Goal: Obtain resource: Download file/media

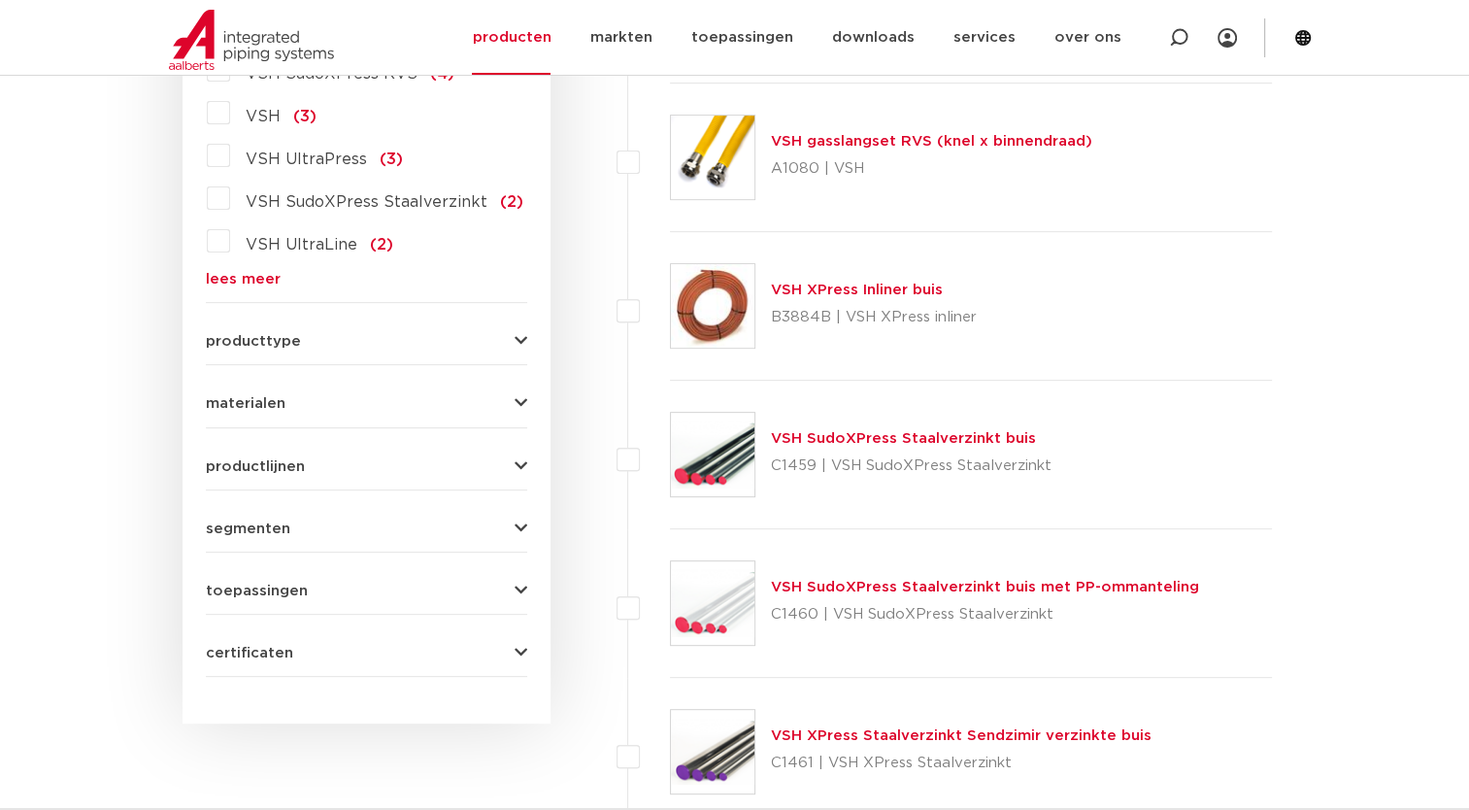
scroll to position [629, 0]
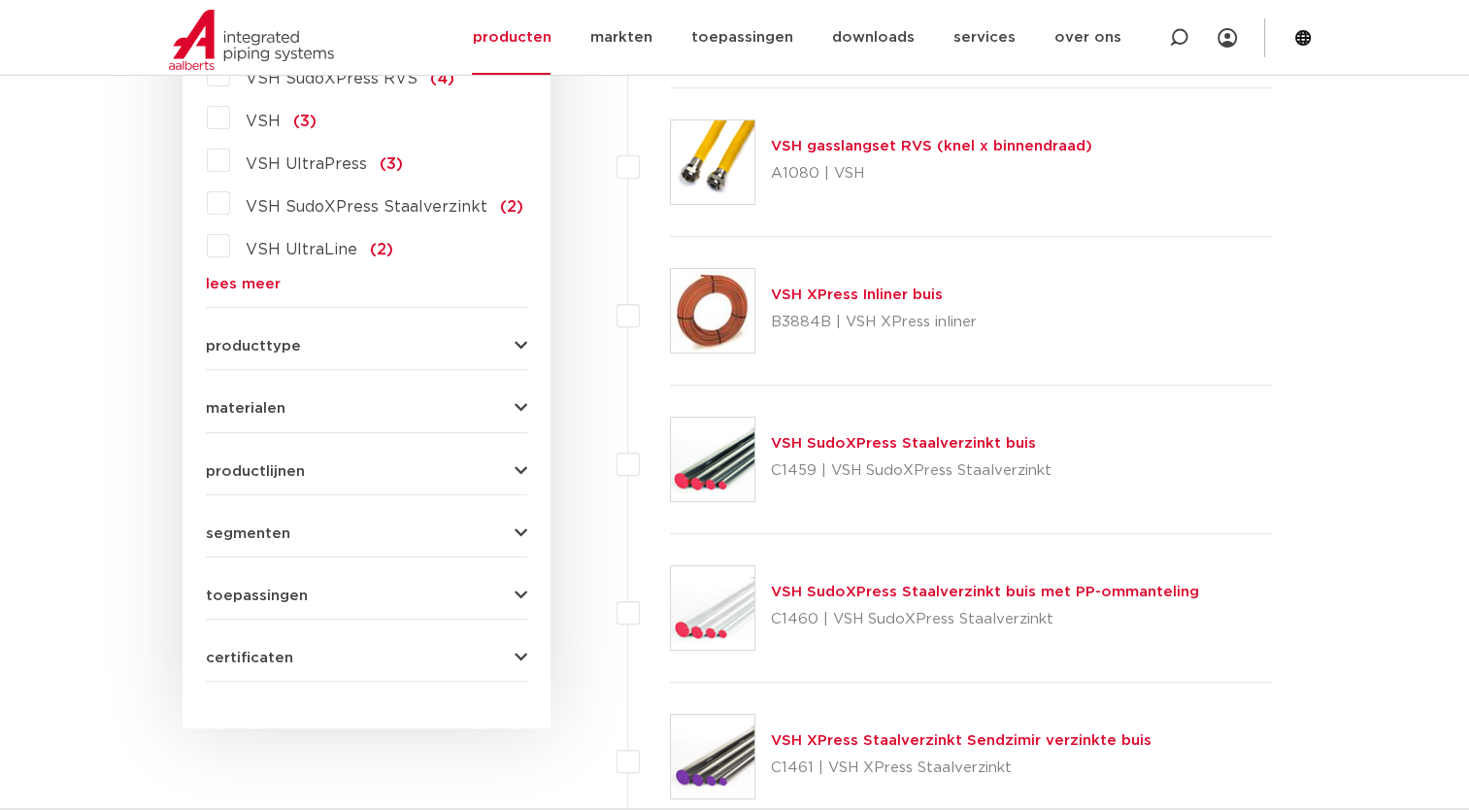
click at [511, 600] on button "toepassingen" at bounding box center [366, 595] width 321 height 15
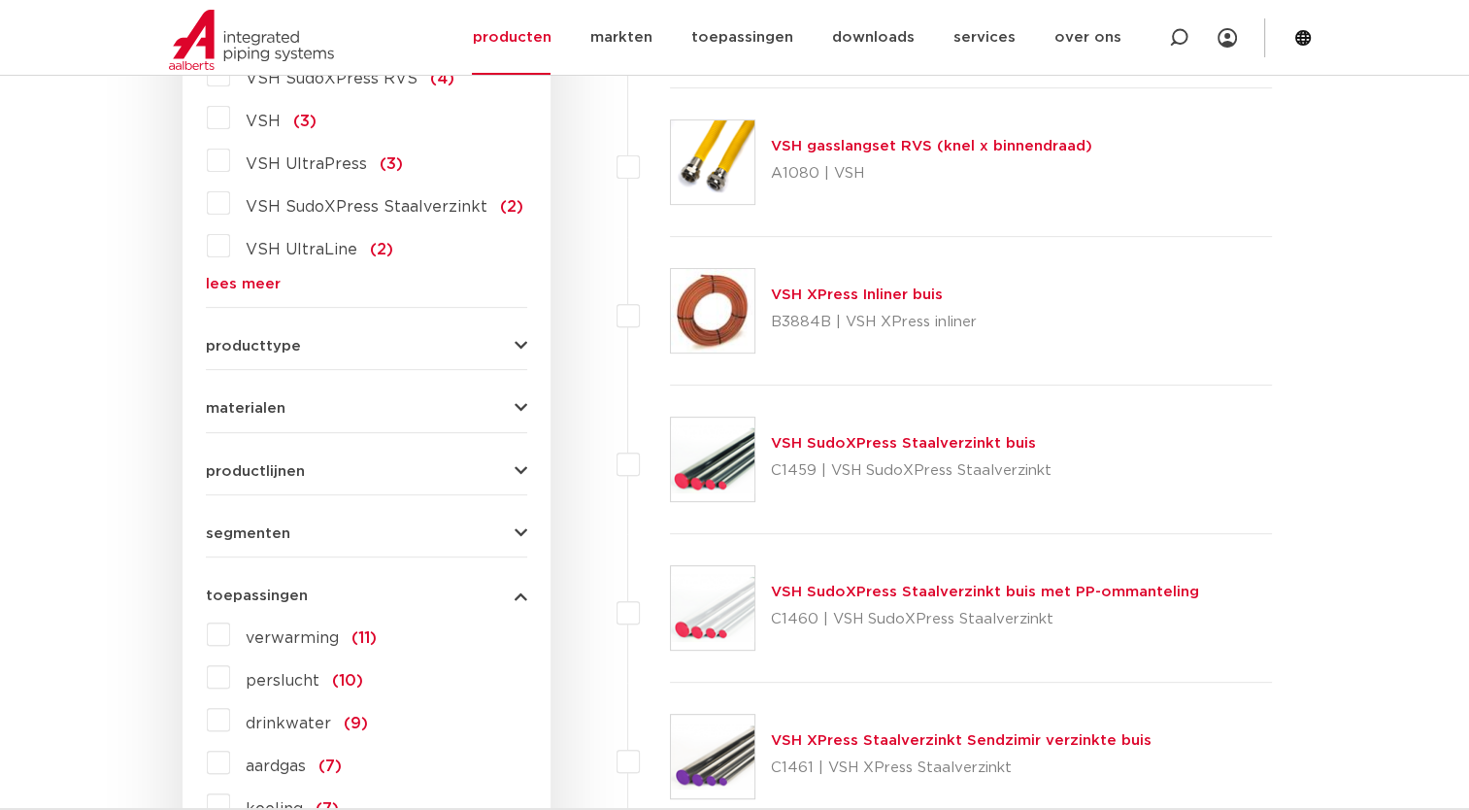
click at [230, 767] on label "aardgas (7)" at bounding box center [286, 762] width 112 height 31
click at [0, 0] on input "aardgas (7)" at bounding box center [0, 0] width 0 height 0
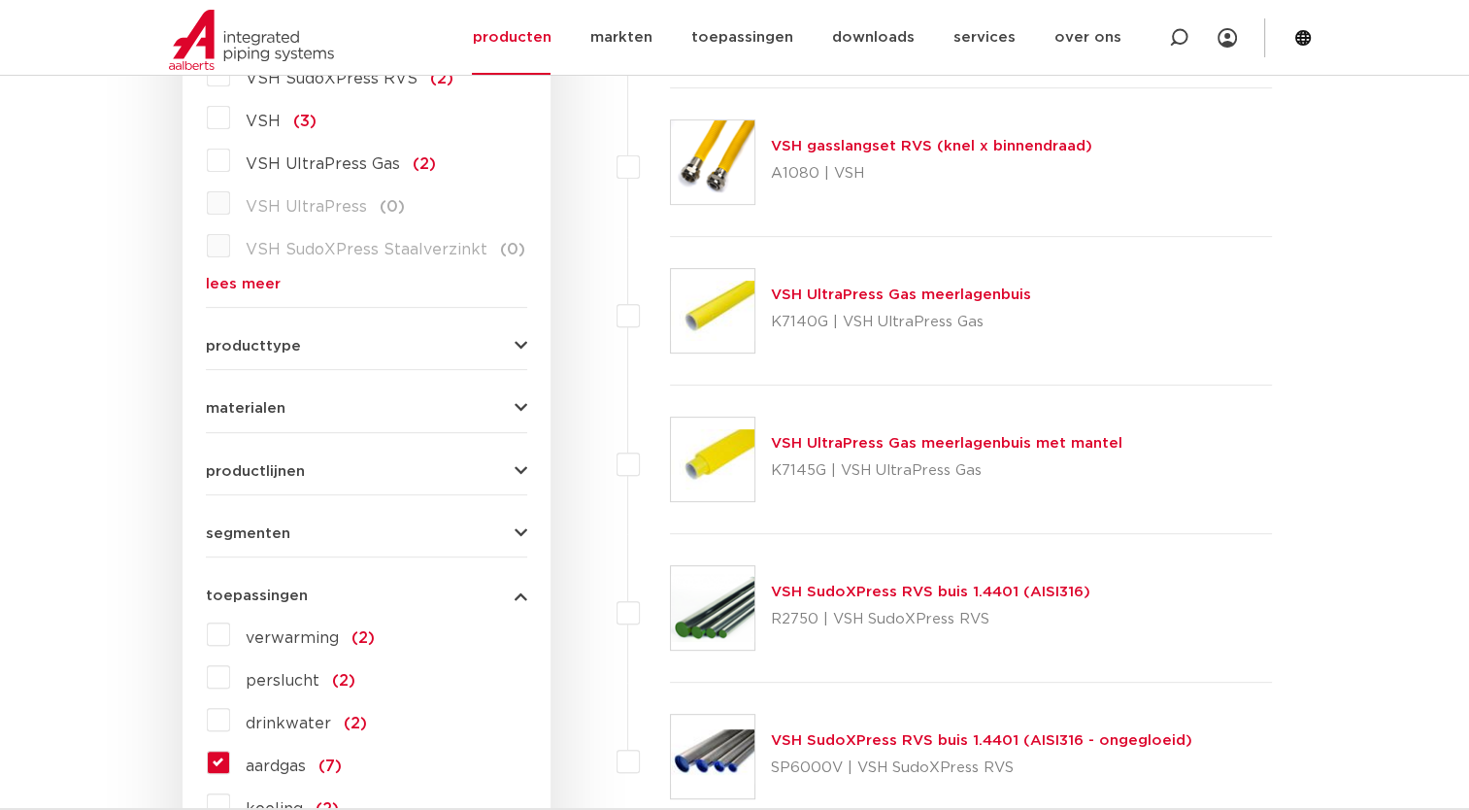
scroll to position [629, 0]
click at [894, 441] on link "VSH UltraPress Gas meerlagenbuis met mantel" at bounding box center [947, 443] width 352 height 15
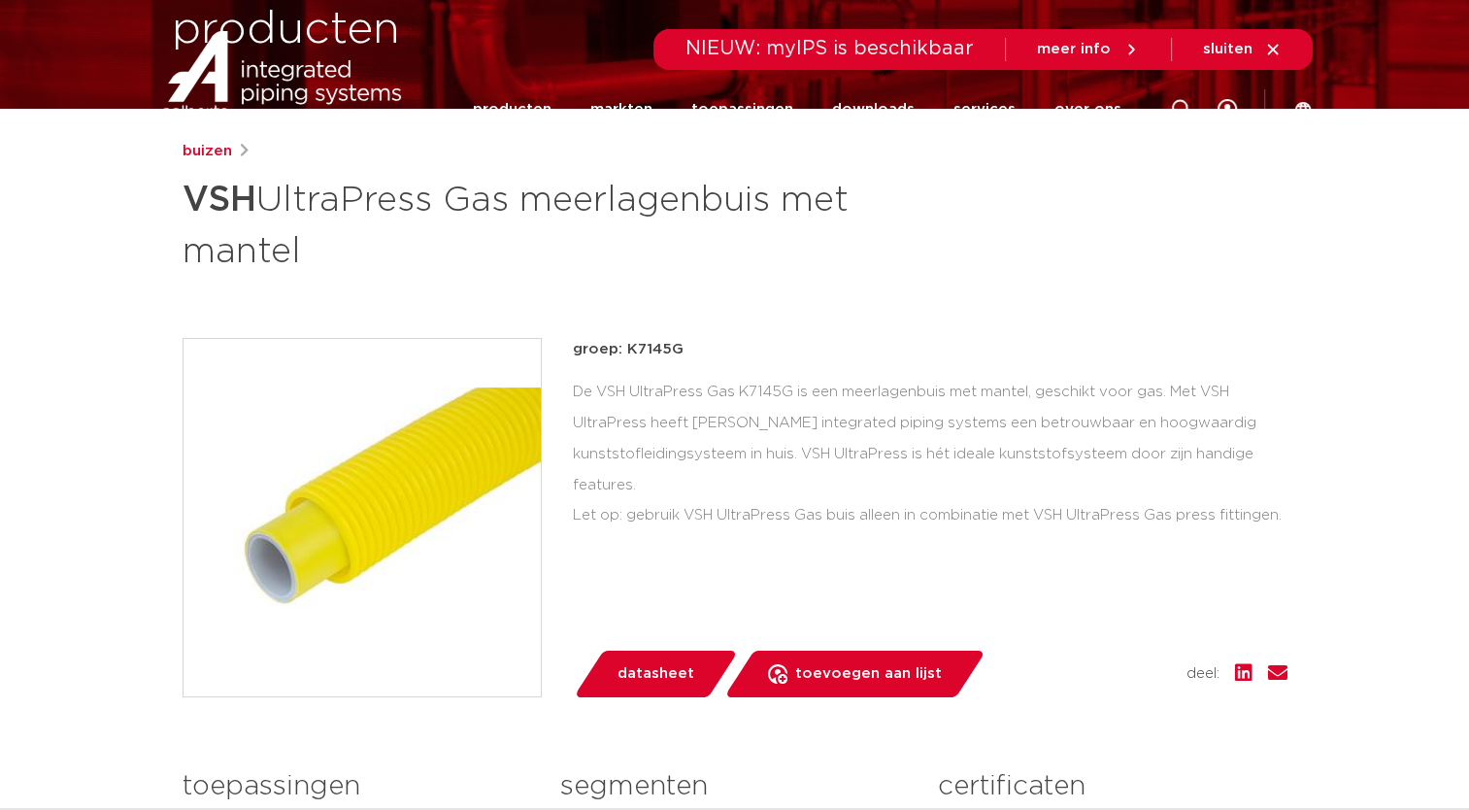
scroll to position [44, 0]
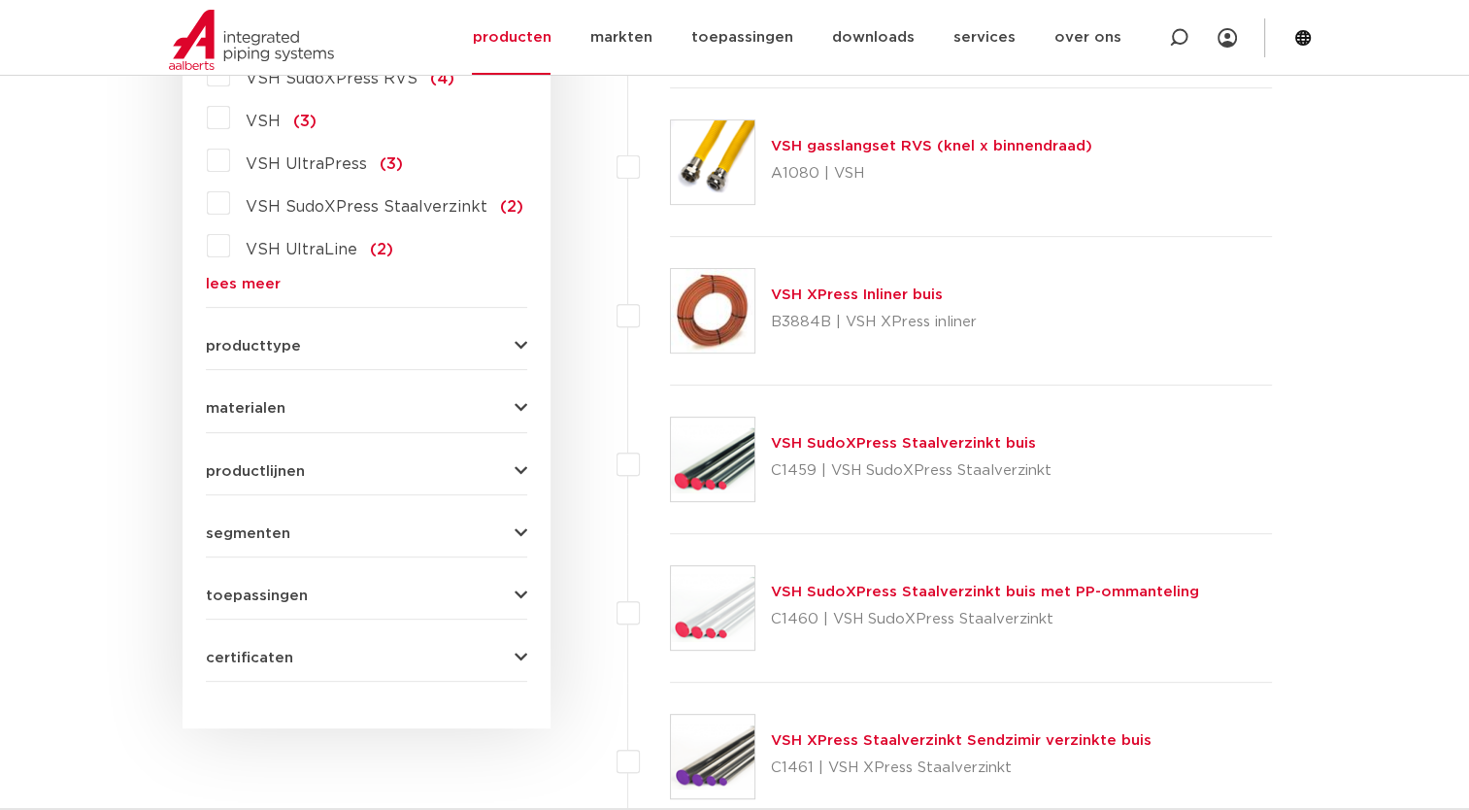
click at [473, 606] on form "zoek op naam of productnummer alle categorieën buizen fittingen afsluiters buiz…" at bounding box center [366, 260] width 321 height 843
click at [517, 588] on icon "button" at bounding box center [521, 595] width 13 height 15
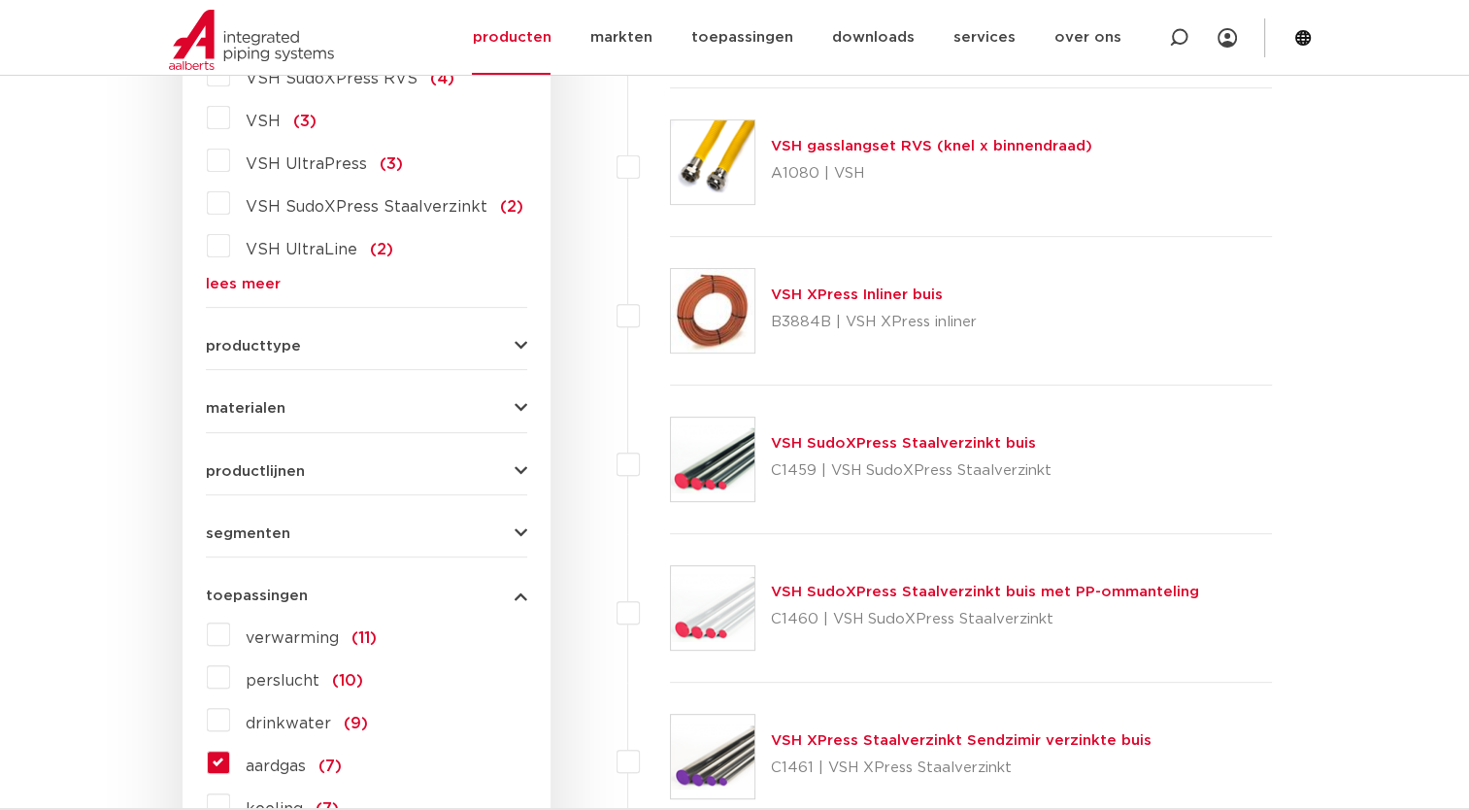
click at [230, 759] on label "aardgas (7)" at bounding box center [286, 762] width 112 height 31
click at [0, 0] on input "aardgas (7)" at bounding box center [0, 0] width 0 height 0
click at [230, 759] on label "aardgas (7)" at bounding box center [286, 762] width 112 height 31
click at [0, 0] on input "aardgas (7)" at bounding box center [0, 0] width 0 height 0
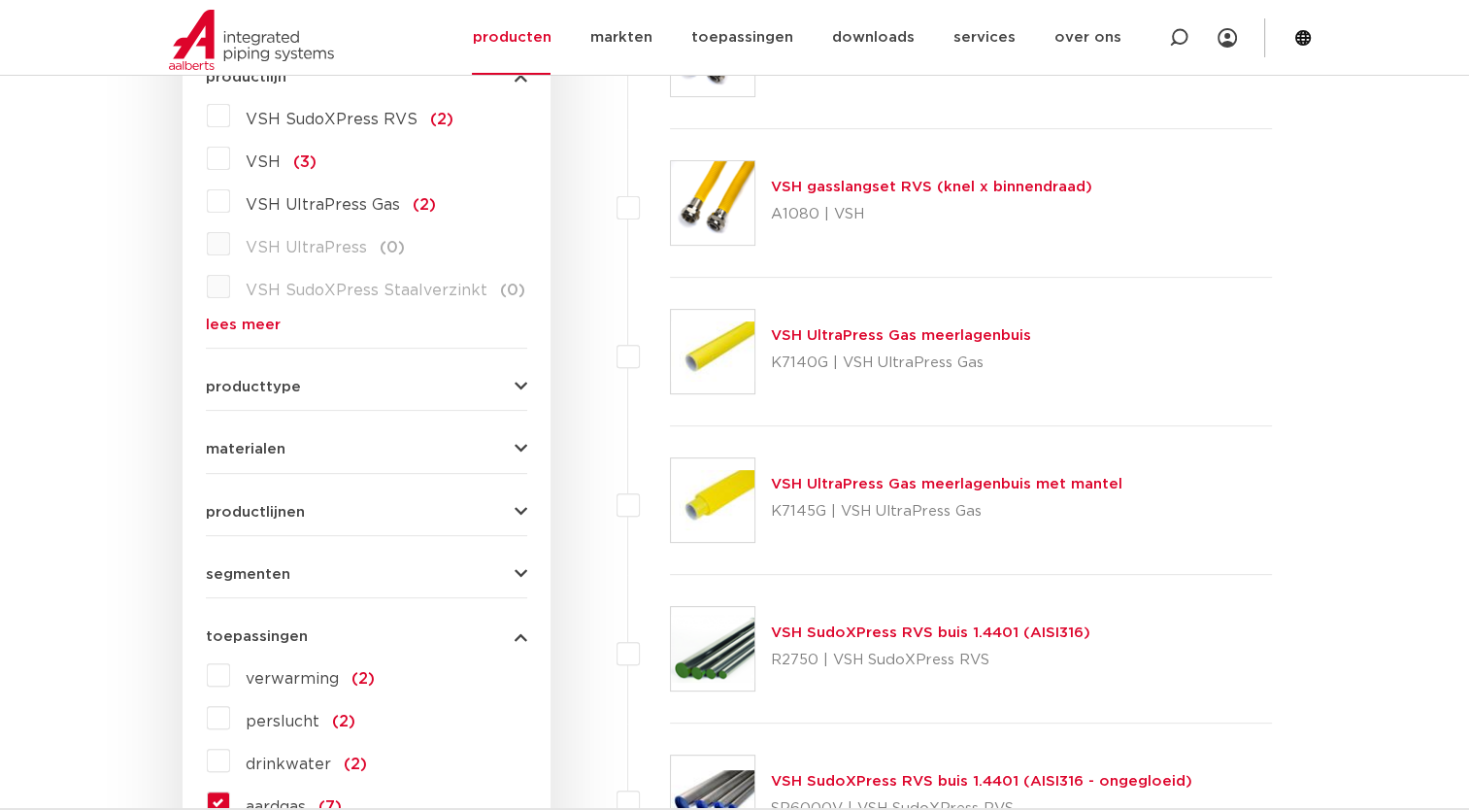
scroll to position [563, 0]
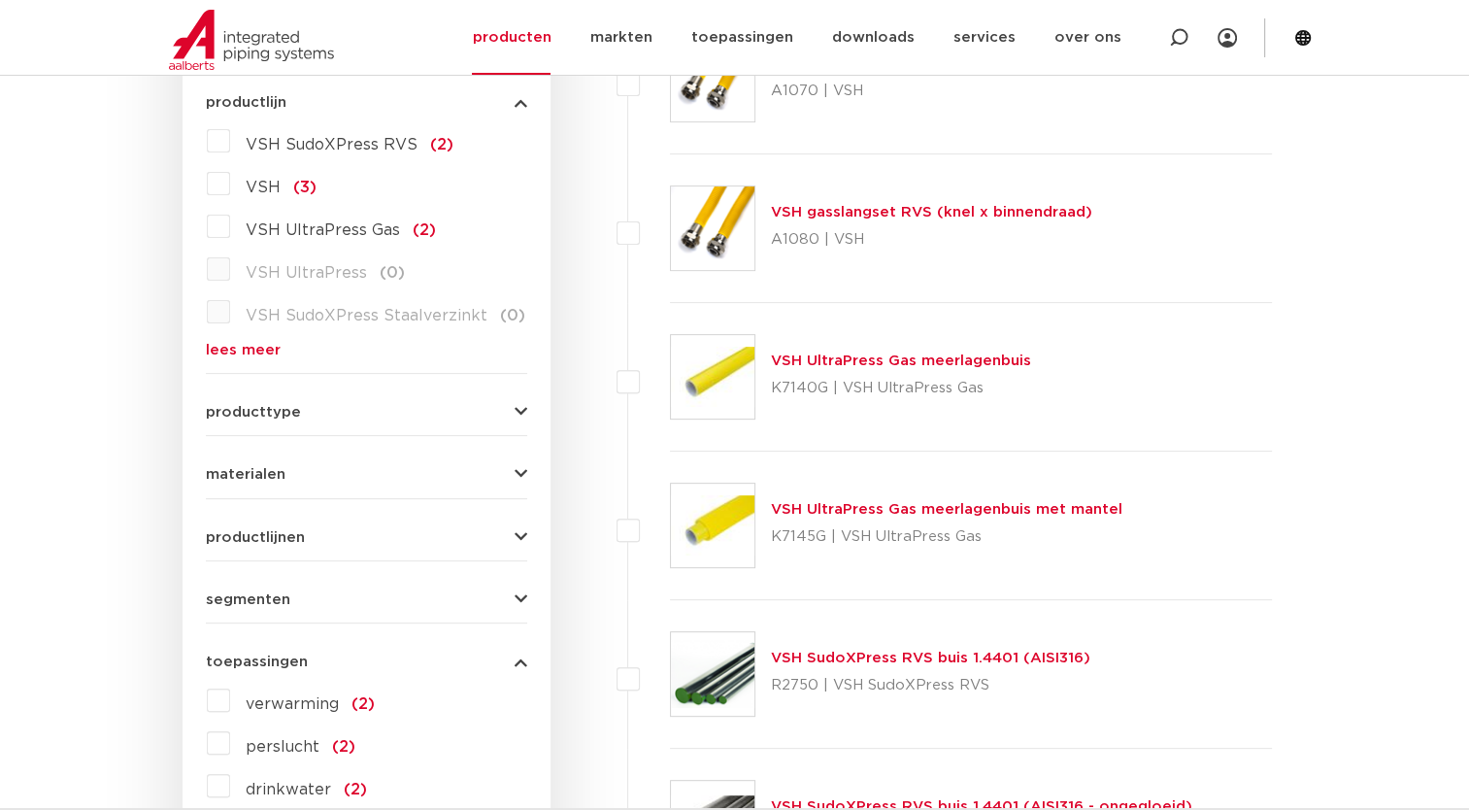
click at [863, 358] on link "VSH UltraPress Gas meerlagenbuis" at bounding box center [901, 360] width 260 height 15
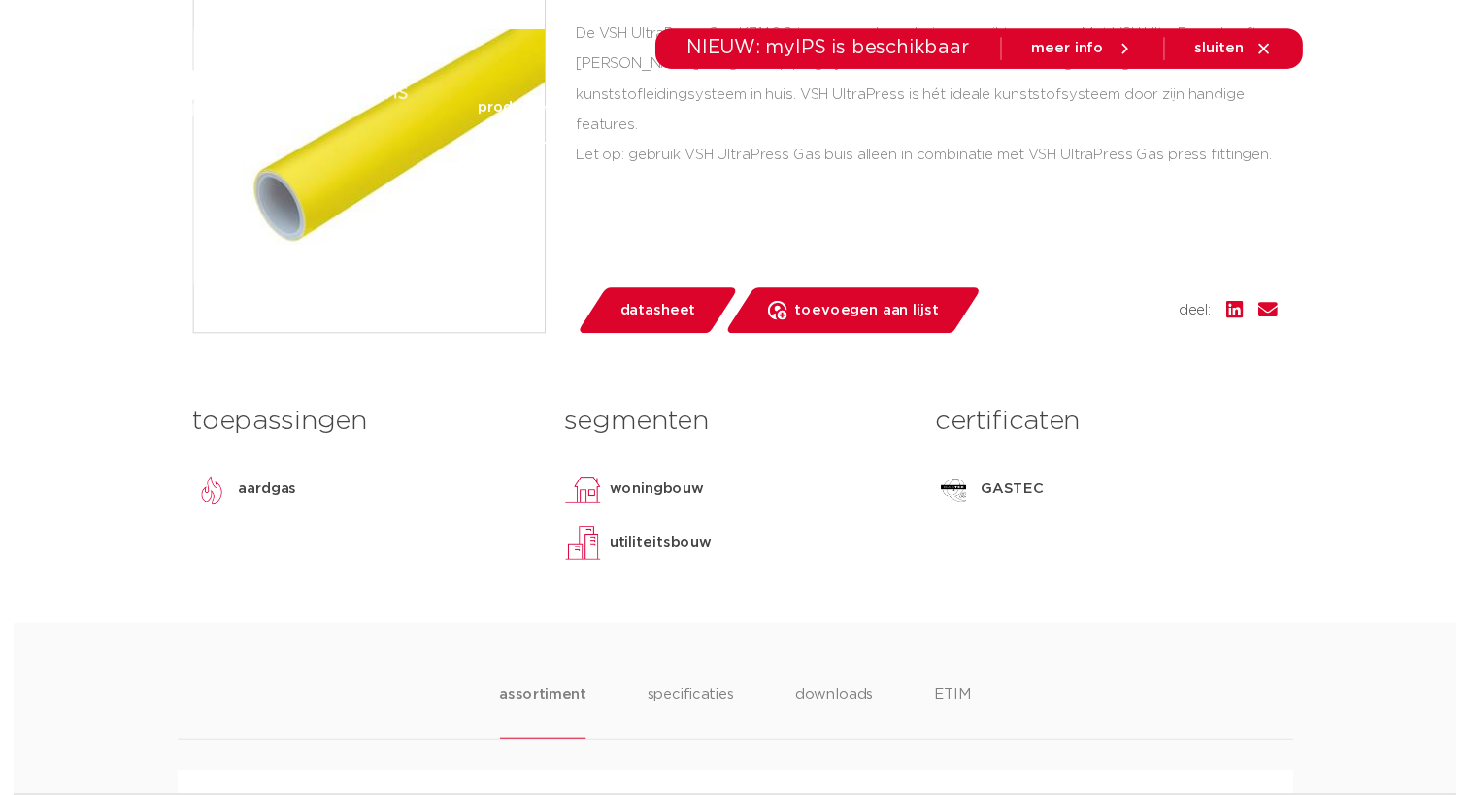
scroll to position [540, 0]
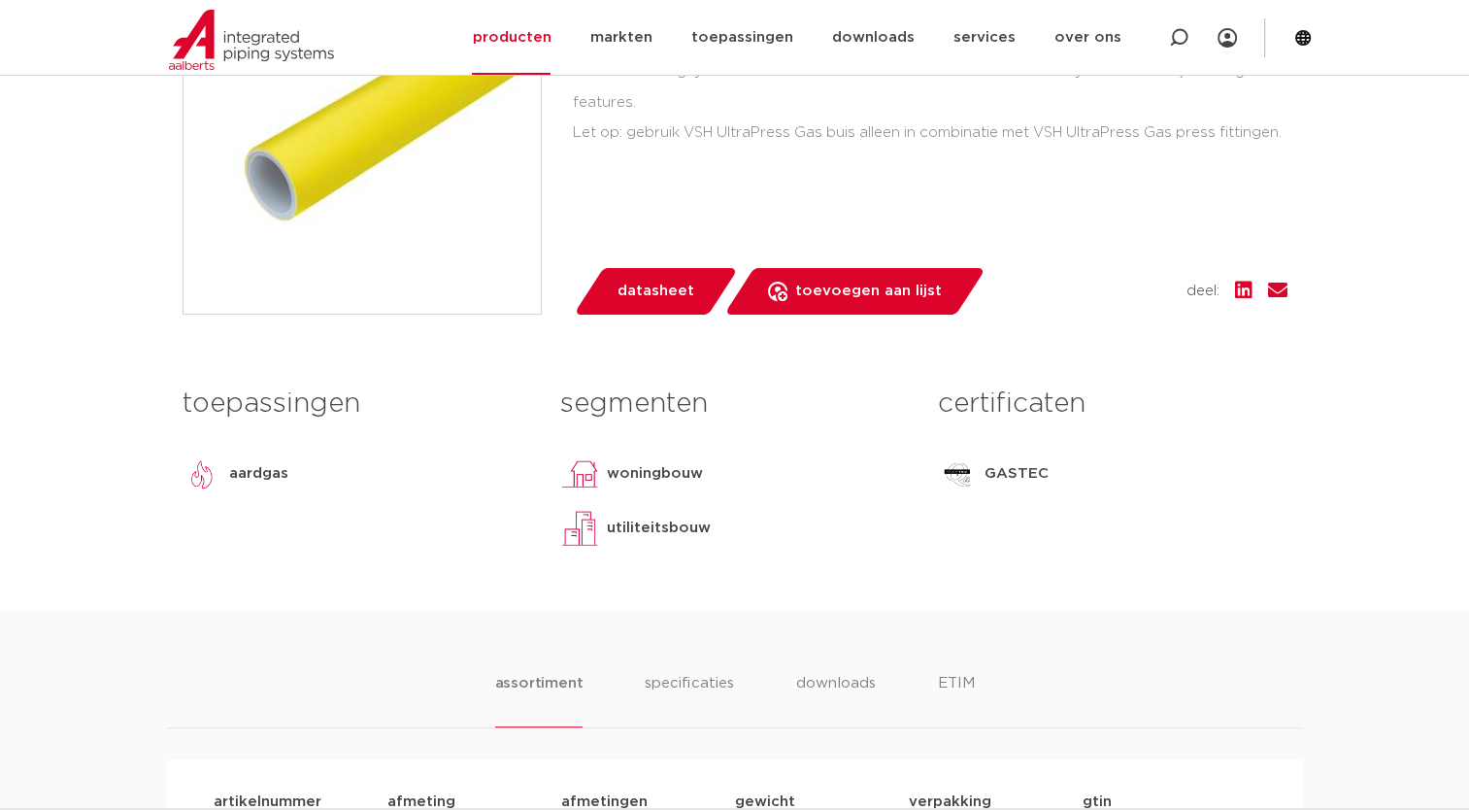
click at [660, 301] on span "datasheet" at bounding box center [656, 291] width 77 height 31
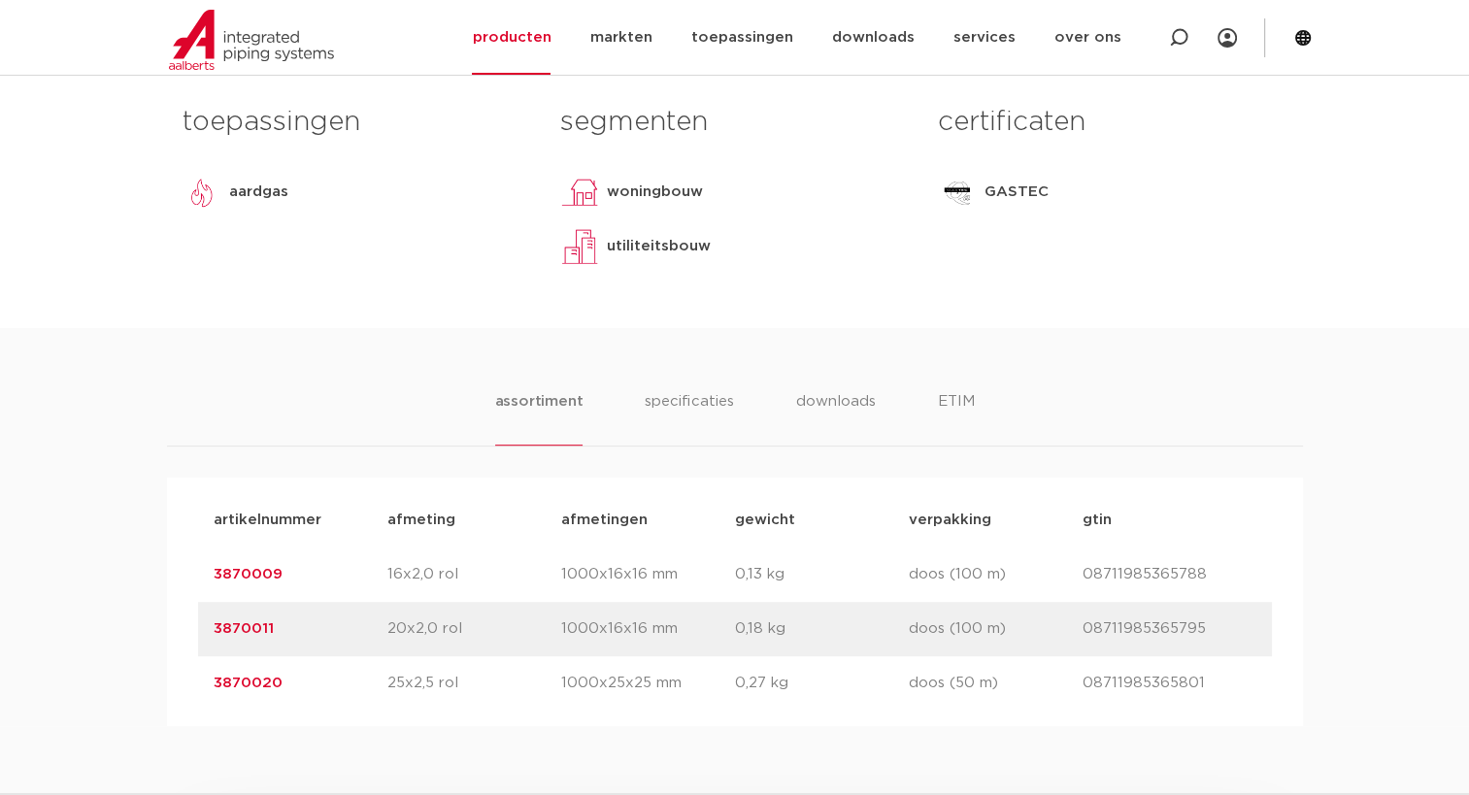
scroll to position [869, 0]
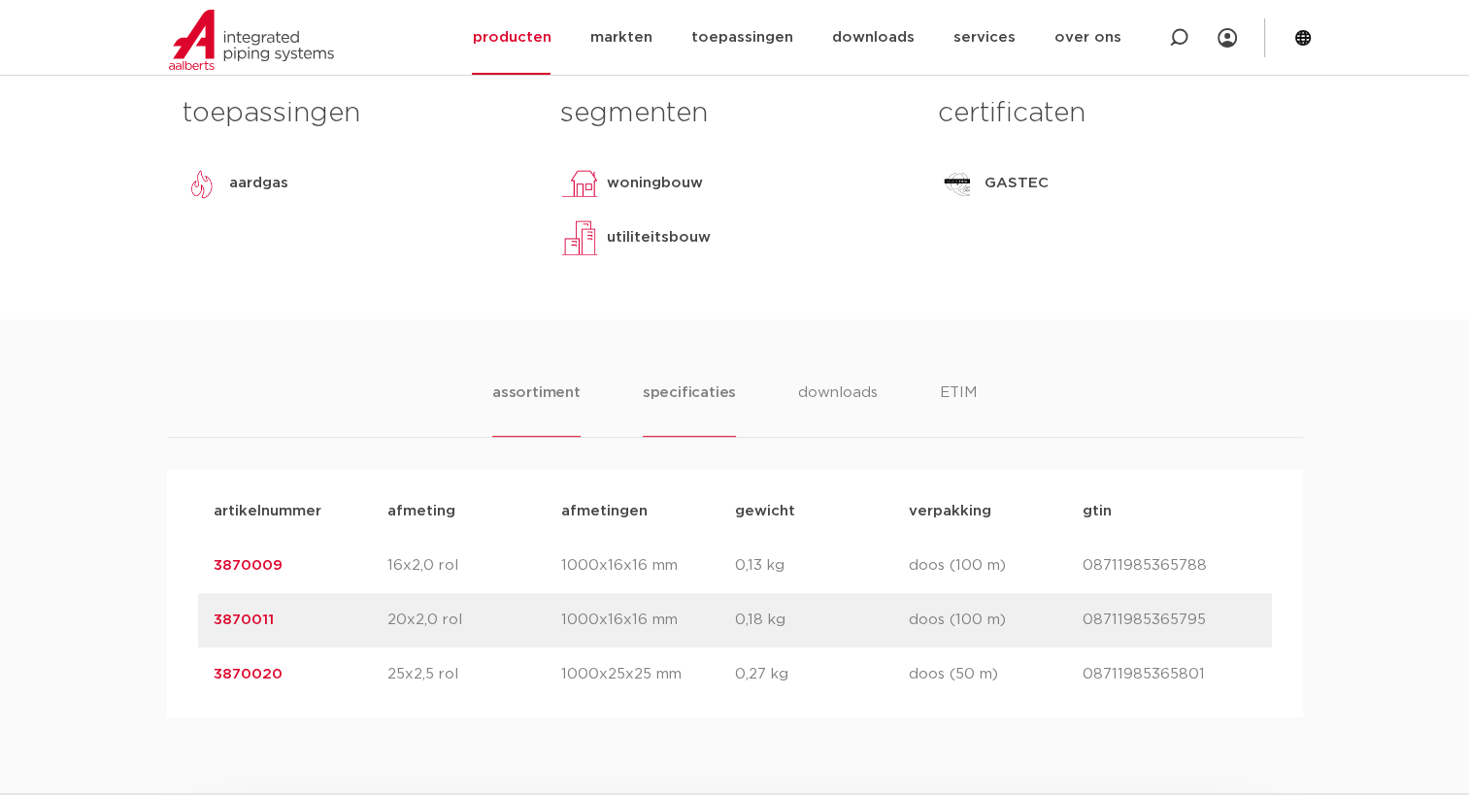
click at [691, 393] on li "specificaties" at bounding box center [689, 409] width 93 height 55
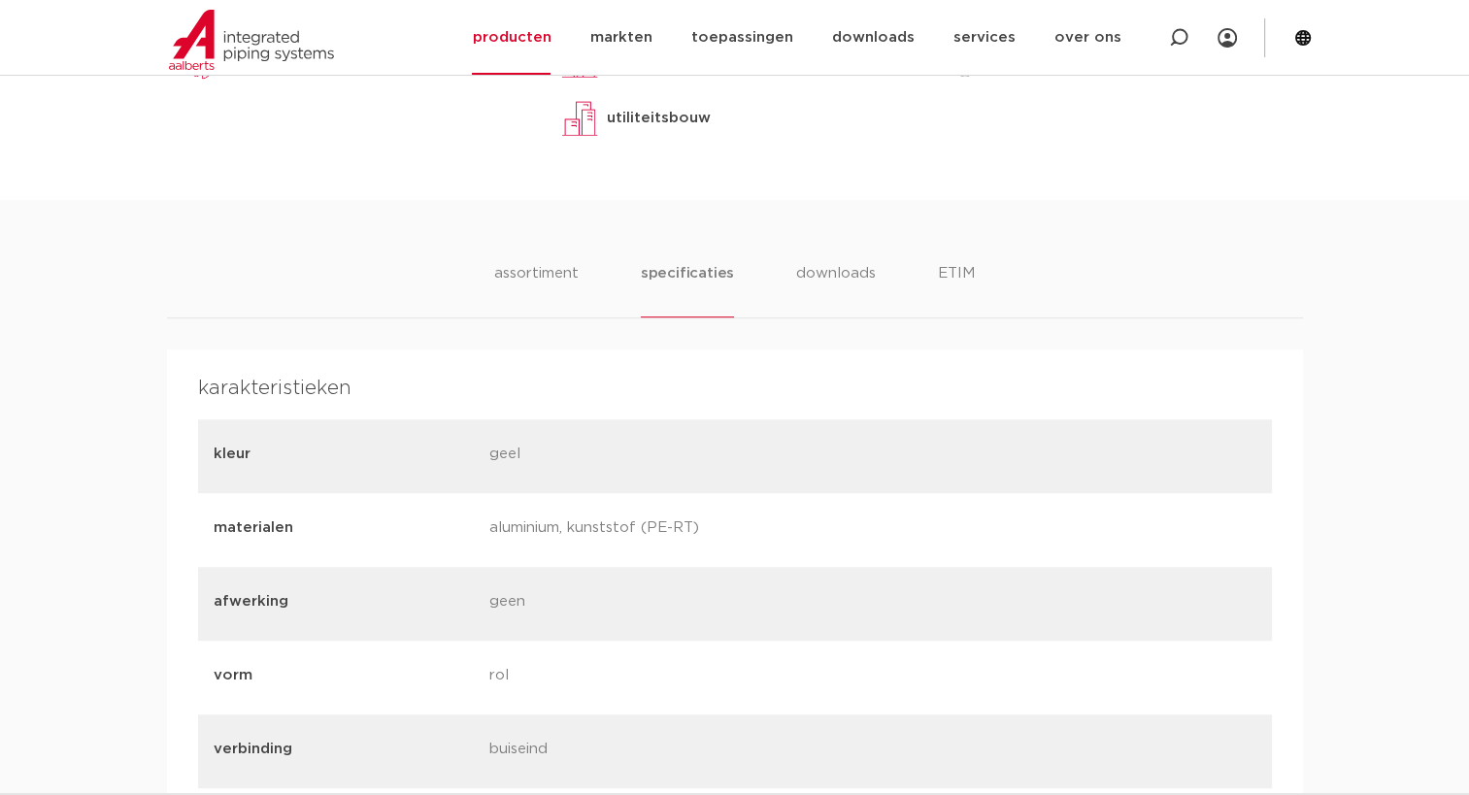
scroll to position [898, 0]
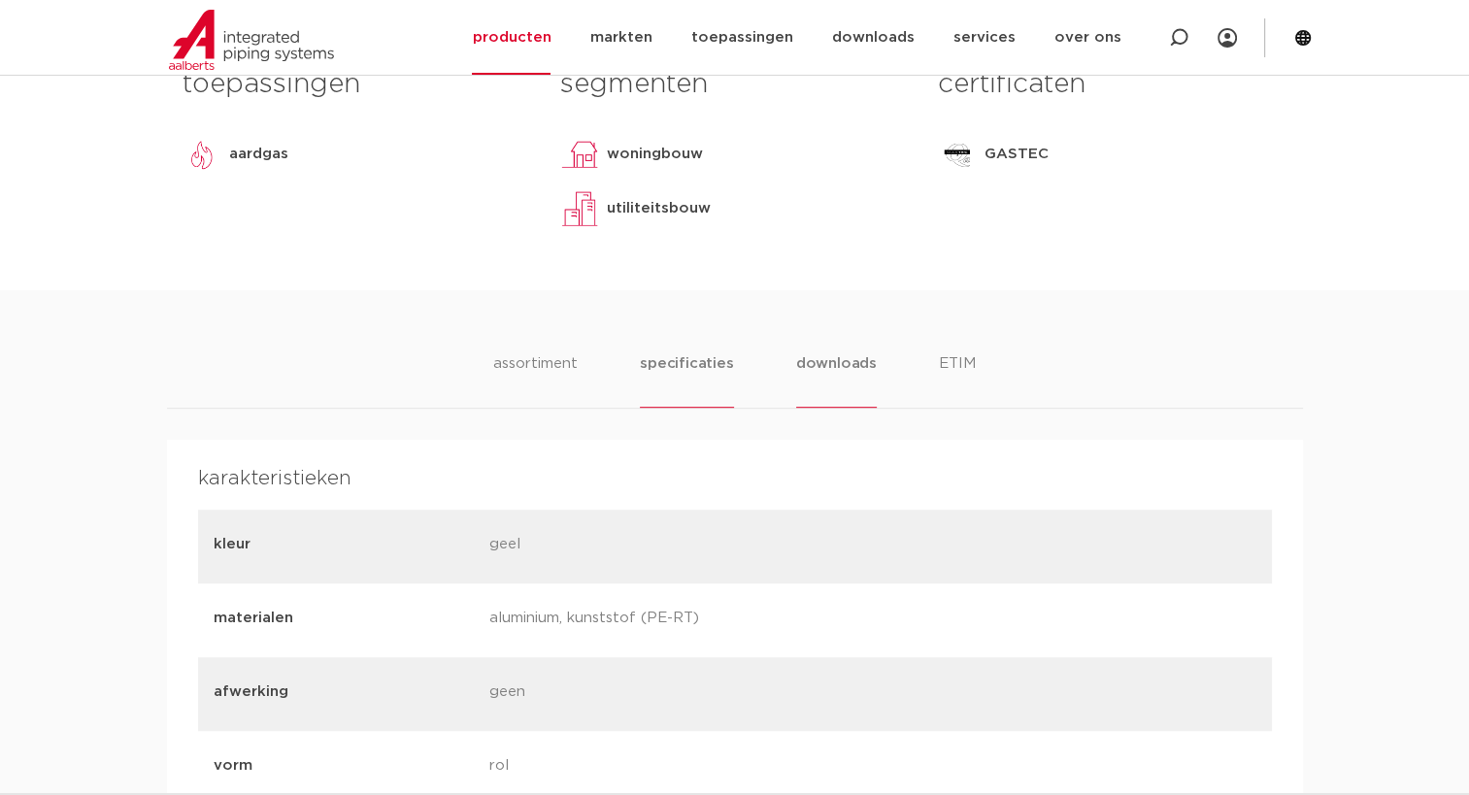
click at [825, 373] on li "downloads" at bounding box center [836, 379] width 81 height 55
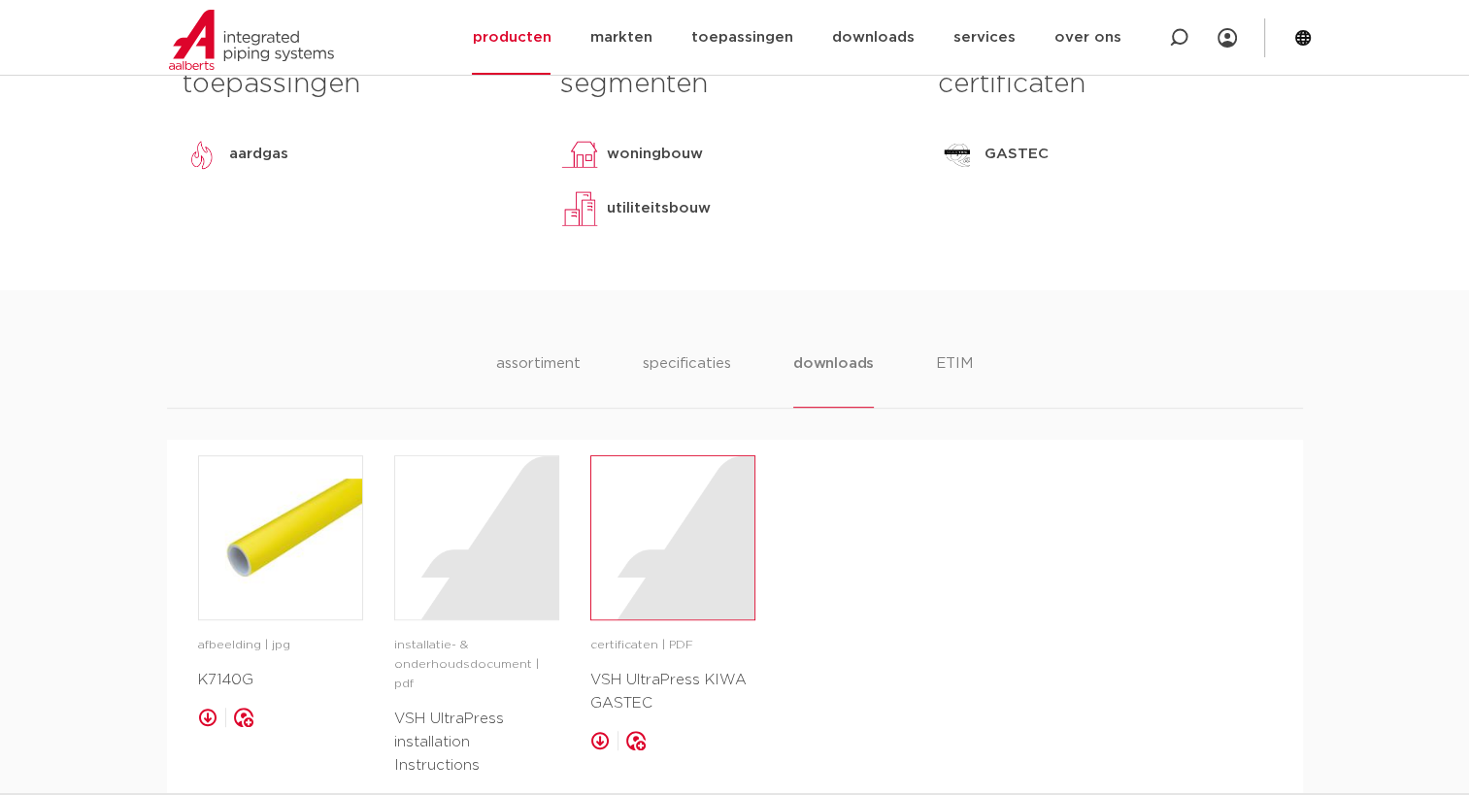
click at [633, 592] on div at bounding box center [672, 537] width 163 height 163
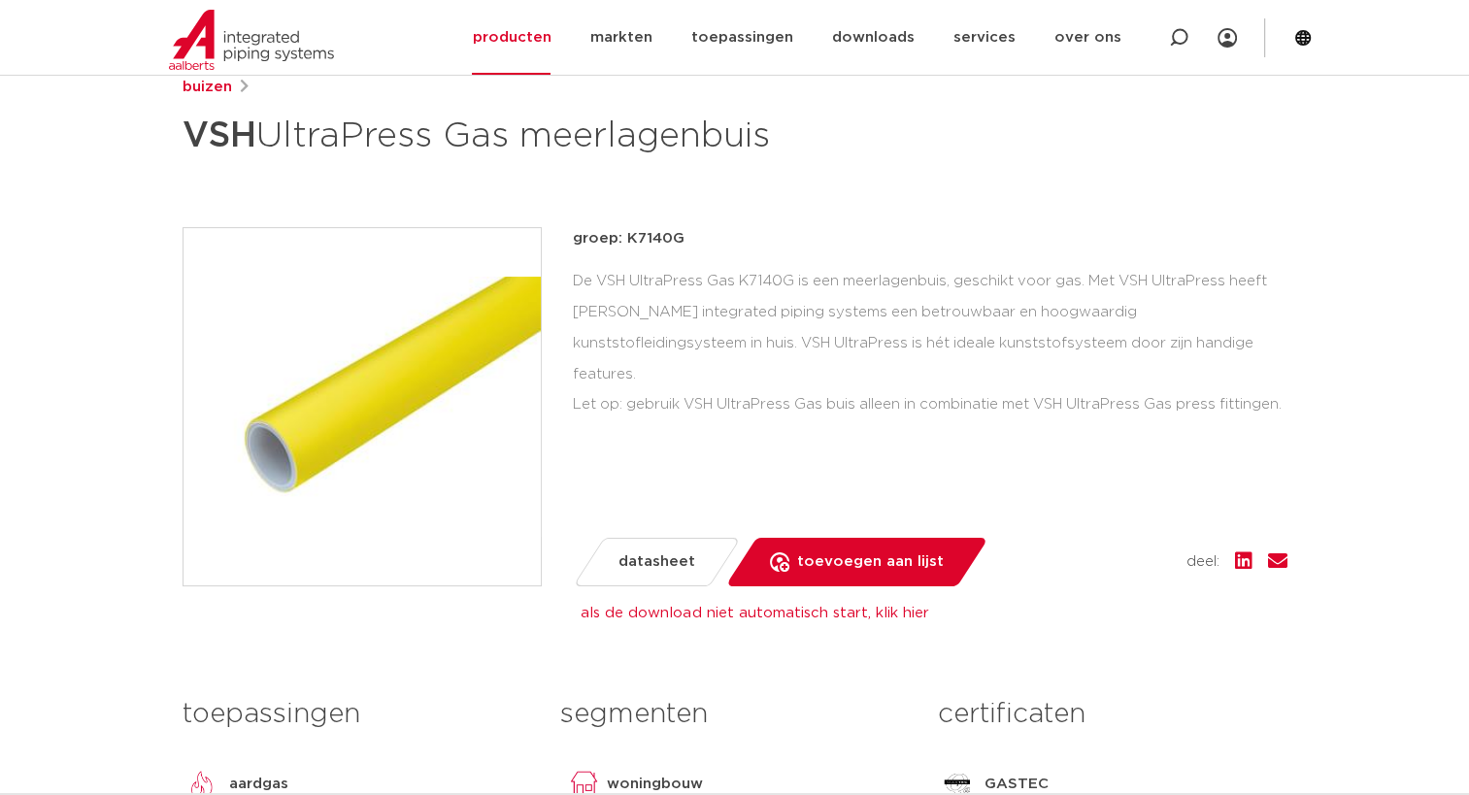
scroll to position [137, 0]
